Goal: Browse casually

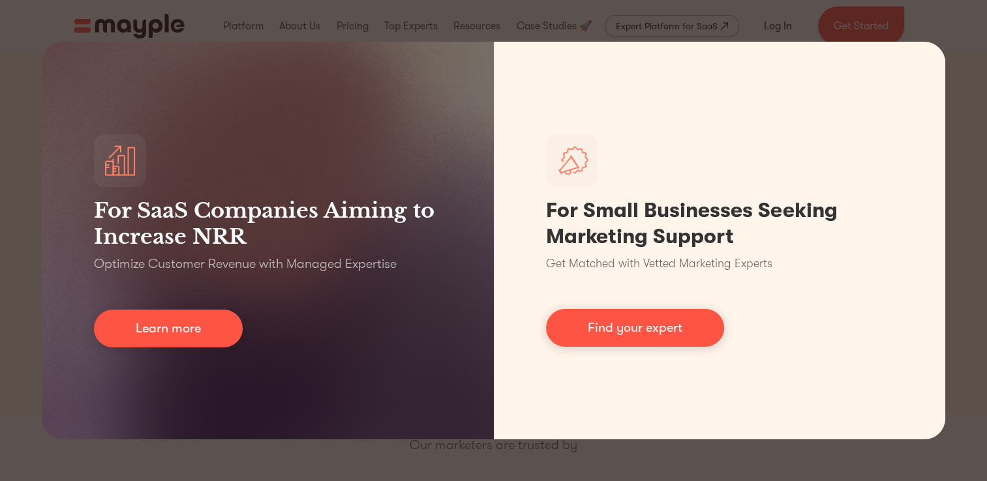
click at [1, 350] on div "For SaaS Companies Aiming to Increase NRR Optimize Customer Revenue with Manage…" at bounding box center [493, 240] width 987 height 481
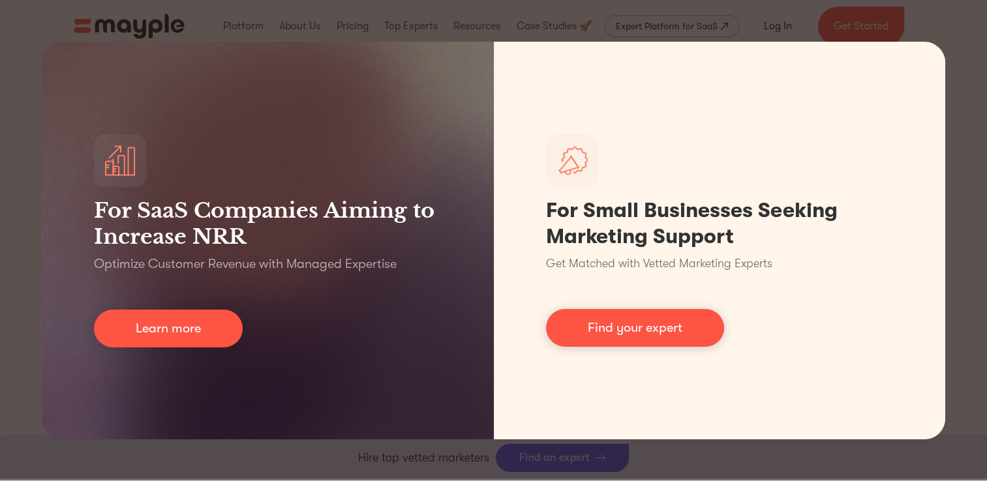
scroll to position [1044, 0]
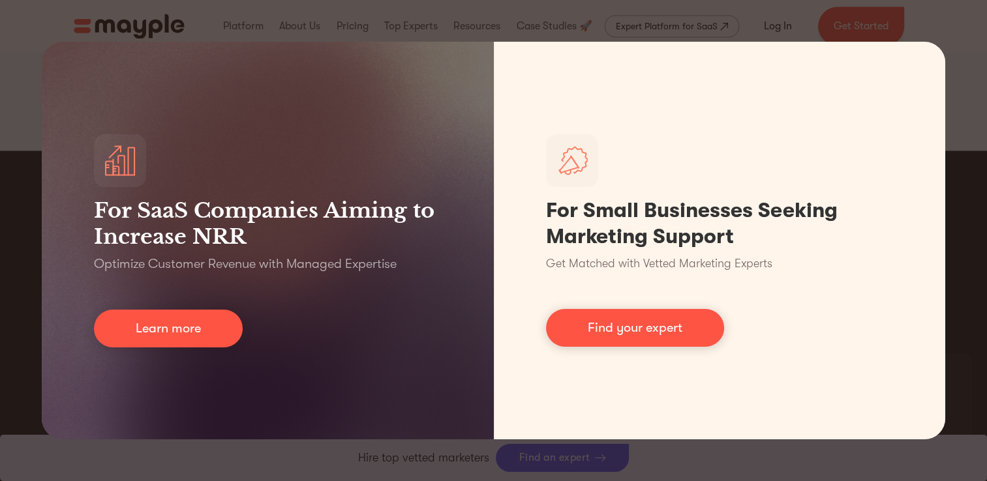
scroll to position [2283, 0]
